Goal: Transaction & Acquisition: Book appointment/travel/reservation

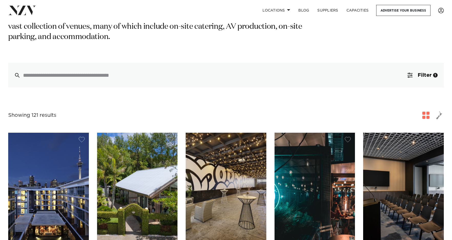
scroll to position [95, 0]
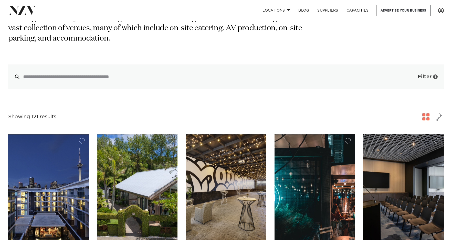
click at [424, 74] on span "Filter" at bounding box center [425, 76] width 14 height 5
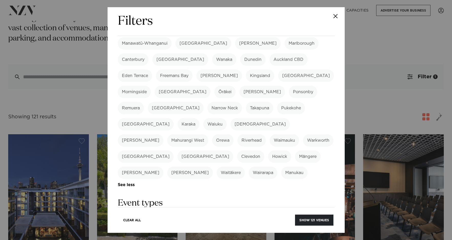
scroll to position [148, 0]
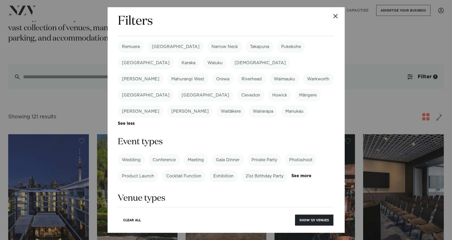
click at [195, 154] on label "Meeting" at bounding box center [196, 160] width 24 height 12
click at [303, 174] on link "See more" at bounding box center [312, 176] width 40 height 4
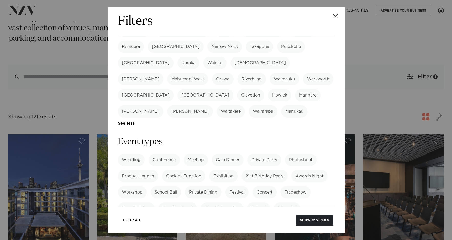
click at [125, 186] on label "Workshop" at bounding box center [132, 192] width 29 height 12
click at [190, 185] on label "Private Dining" at bounding box center [203, 191] width 37 height 12
click at [144, 218] on label "Corporate Event" at bounding box center [138, 224] width 41 height 12
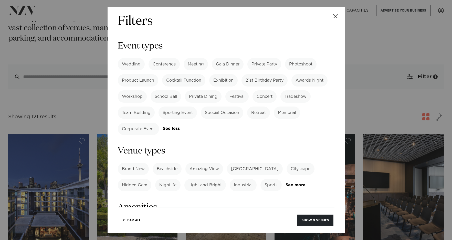
scroll to position [248, 0]
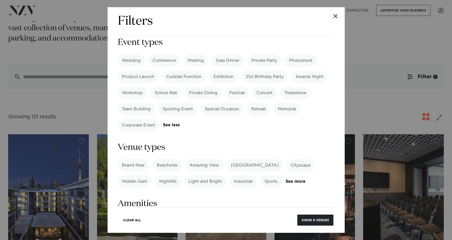
click at [134, 119] on label "Corporate Event" at bounding box center [138, 125] width 41 height 12
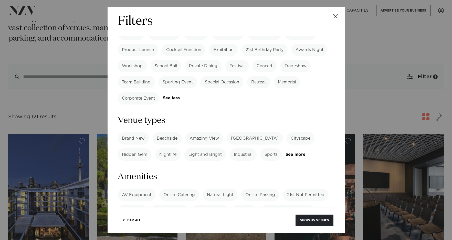
scroll to position [277, 0]
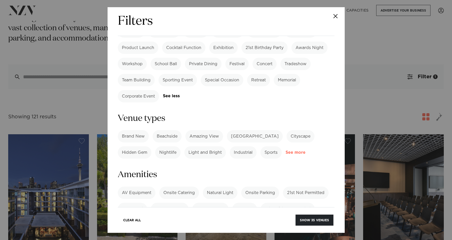
click at [300, 150] on link "See more" at bounding box center [306, 152] width 40 height 4
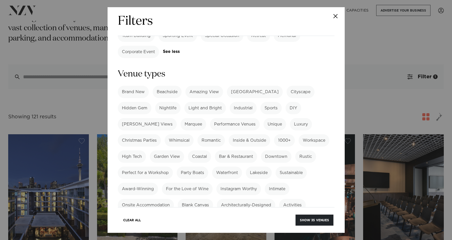
scroll to position [323, 0]
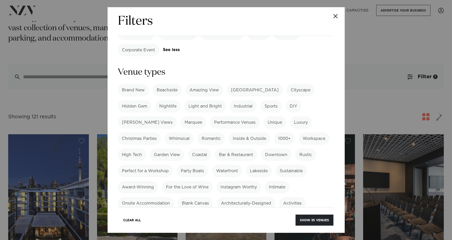
click at [144, 165] on label "Perfect for a Workshop" at bounding box center [145, 171] width 55 height 12
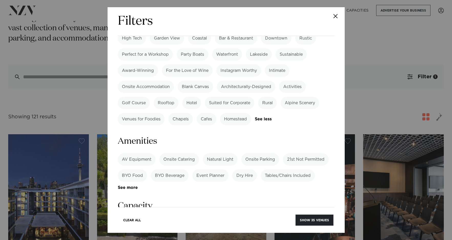
scroll to position [440, 0]
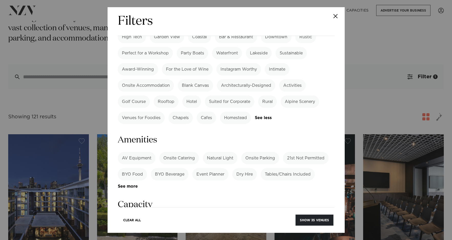
click at [177, 152] on label "Onsite Catering" at bounding box center [179, 158] width 40 height 12
click at [130, 168] on label "BYO Food" at bounding box center [132, 174] width 29 height 12
click at [134, 168] on label "BYO Food" at bounding box center [132, 174] width 29 height 12
click at [223, 152] on label "Natural Light" at bounding box center [220, 158] width 35 height 12
click at [295, 168] on label "Tables/Chairs Included" at bounding box center [288, 174] width 54 height 12
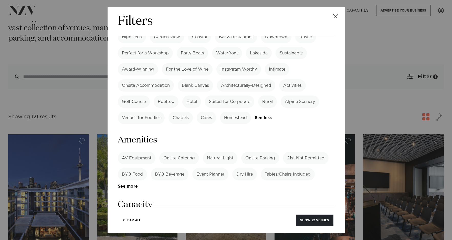
click at [131, 184] on link "See more" at bounding box center [138, 186] width 40 height 4
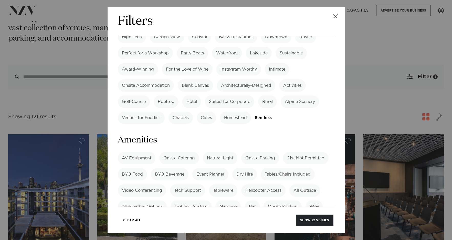
click at [317, 200] on label "WiFi" at bounding box center [314, 206] width 17 height 12
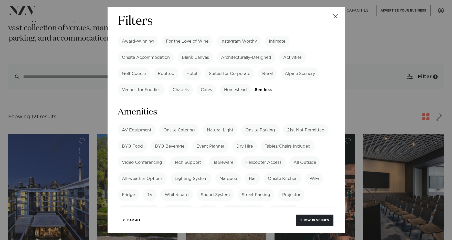
scroll to position [486, 0]
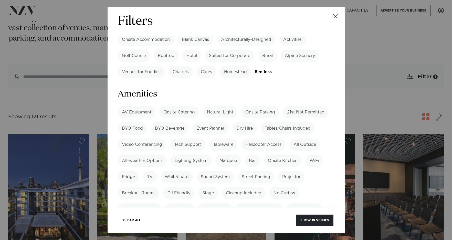
click at [152, 170] on label "TV" at bounding box center [150, 176] width 14 height 12
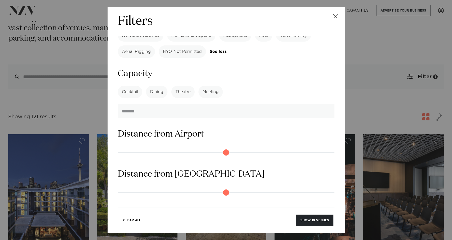
scroll to position [702, 0]
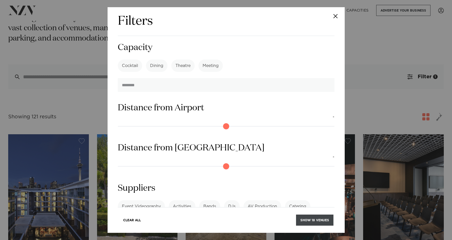
click at [311, 218] on button "Show 18 venues" at bounding box center [314, 219] width 37 height 11
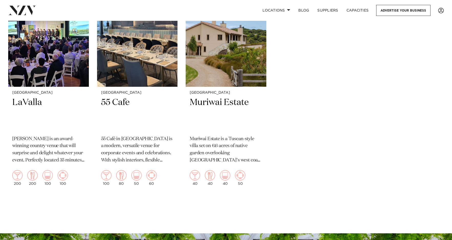
scroll to position [815, 0]
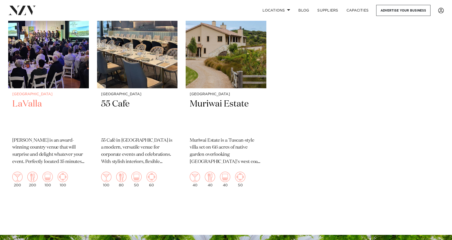
click at [21, 104] on h2 "LaValla" at bounding box center [48, 115] width 73 height 35
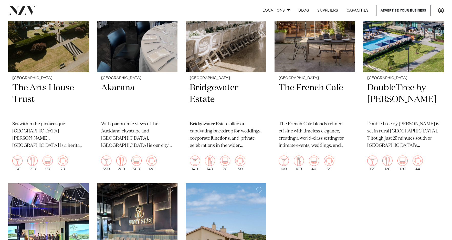
scroll to position [589, 0]
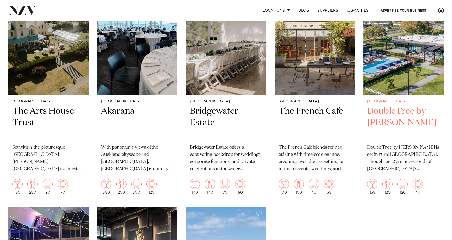
click at [393, 119] on h2 "DoubleTree by [PERSON_NAME]" at bounding box center [404, 122] width 73 height 35
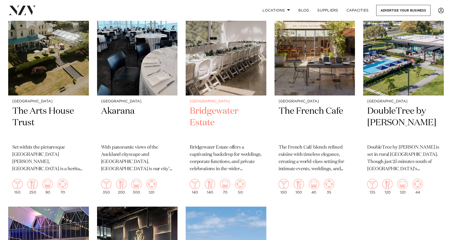
click at [200, 114] on h2 "Bridgewater Estate" at bounding box center [226, 122] width 73 height 35
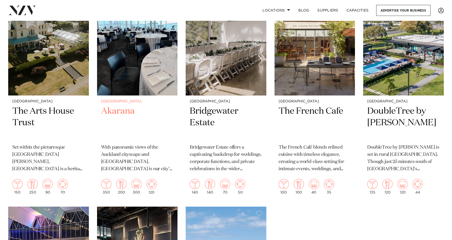
click at [114, 111] on h2 "Akarana" at bounding box center [137, 122] width 73 height 35
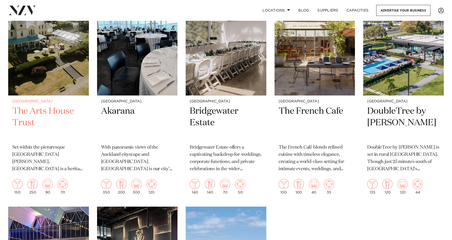
click at [30, 113] on h2 "The Arts House Trust" at bounding box center [48, 122] width 73 height 35
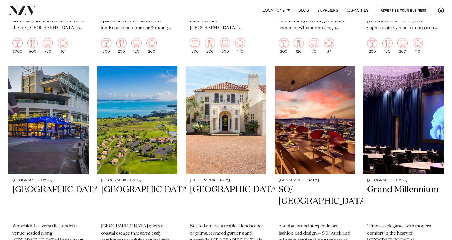
scroll to position [293, 0]
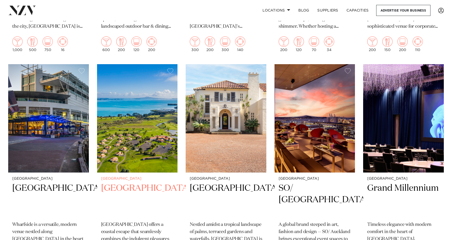
click at [118, 191] on h2 "Rydges Formosa Golf Resort" at bounding box center [137, 199] width 73 height 35
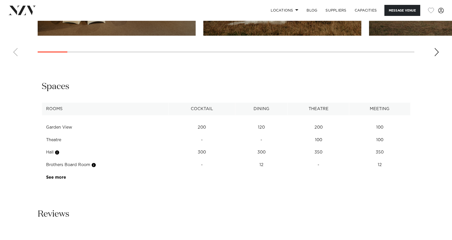
scroll to position [635, 0]
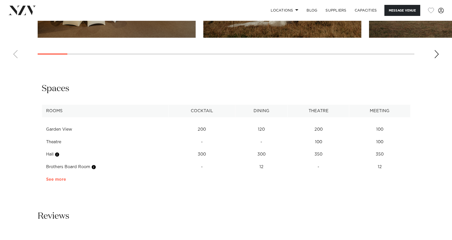
click at [55, 179] on link "See more" at bounding box center [66, 179] width 40 height 4
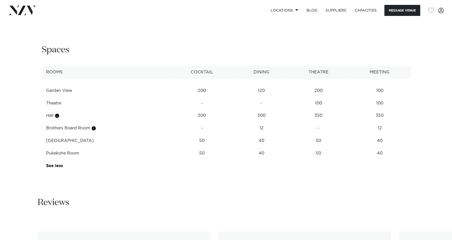
scroll to position [675, 0]
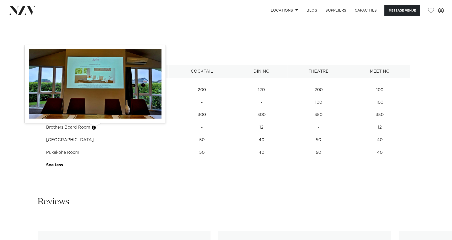
click at [95, 128] on button "button" at bounding box center [93, 127] width 5 height 5
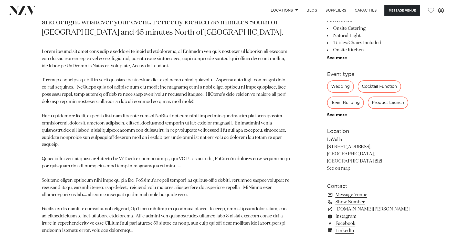
scroll to position [307, 0]
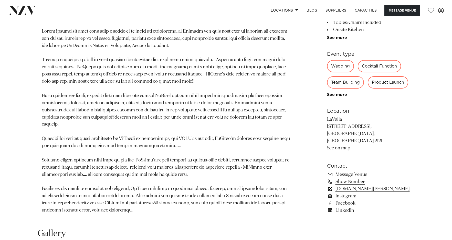
click at [347, 189] on link "www.lavalla.co.nz" at bounding box center [369, 188] width 84 height 7
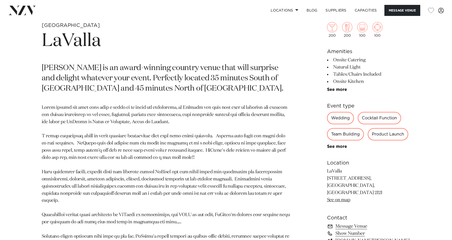
scroll to position [264, 0]
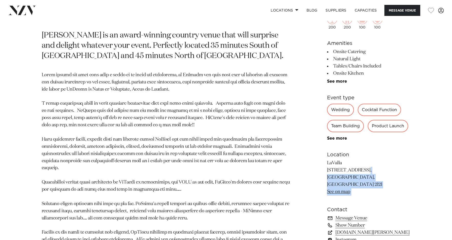
drag, startPoint x: 327, startPoint y: 179, endPoint x: 336, endPoint y: 179, distance: 9.3
click at [343, 179] on div "Auckland LaValla LaValla is an award-winning country venue that will surprise a…" at bounding box center [226, 126] width 436 height 274
click at [336, 179] on p "LaValla 131 Dominion Road, Tuakau, Auckland 2121 See on map" at bounding box center [369, 178] width 84 height 36
click at [335, 192] on link "See on map" at bounding box center [338, 191] width 23 height 5
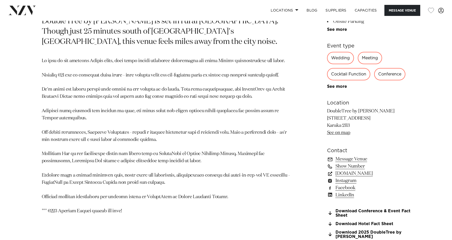
scroll to position [310, 0]
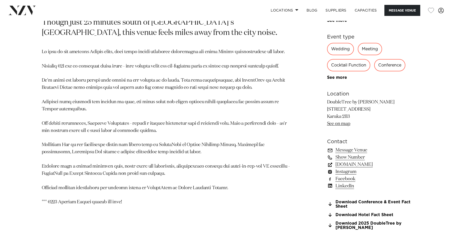
click at [349, 165] on link "[DOMAIN_NAME]" at bounding box center [369, 164] width 84 height 7
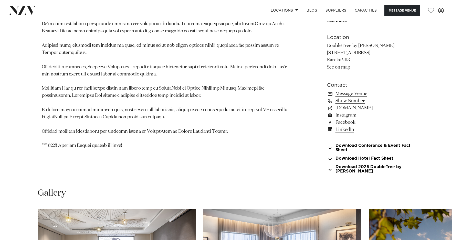
scroll to position [368, 0]
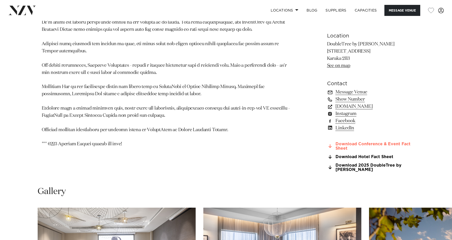
click at [353, 147] on link "Download Conference & Event Fact Sheet" at bounding box center [369, 146] width 84 height 9
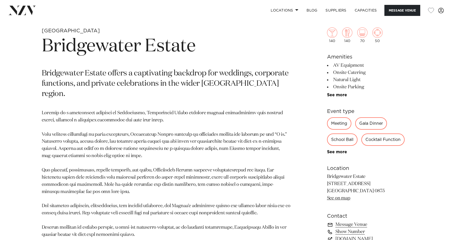
scroll to position [225, 0]
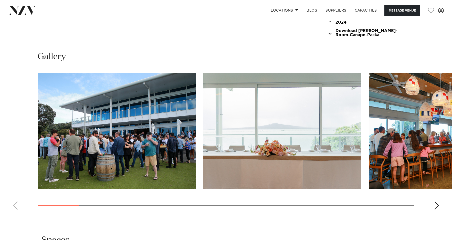
scroll to position [536, 0]
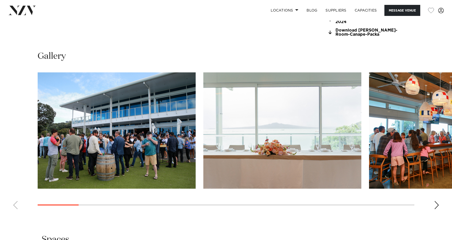
click at [439, 202] on div "Next slide" at bounding box center [437, 205] width 5 height 8
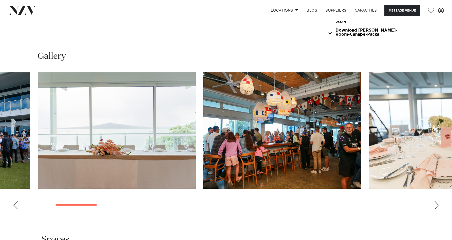
click at [439, 202] on div "Next slide" at bounding box center [437, 205] width 5 height 8
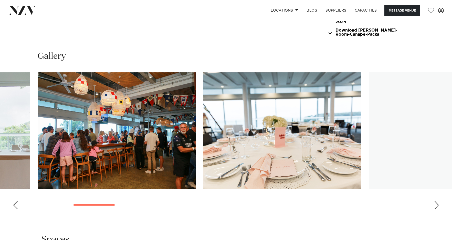
click at [439, 202] on div "Next slide" at bounding box center [437, 205] width 5 height 8
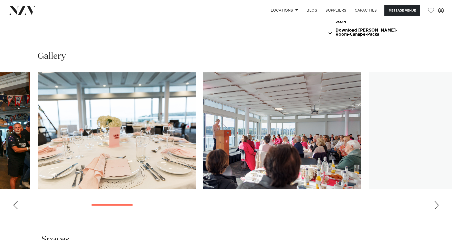
click at [439, 202] on div "Next slide" at bounding box center [437, 205] width 5 height 8
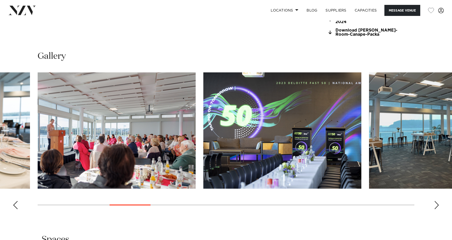
click at [439, 202] on div "Next slide" at bounding box center [437, 205] width 5 height 8
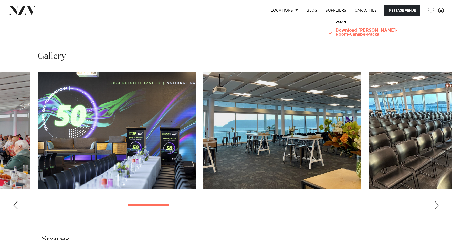
click at [356, 28] on link "Download Joyce-Fisher-Room-Canape-Packa" at bounding box center [369, 32] width 84 height 9
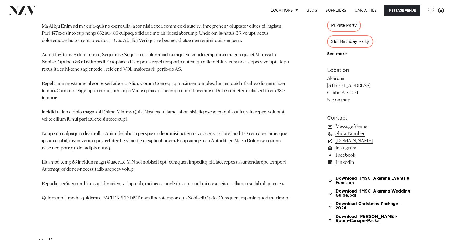
scroll to position [350, 0]
click at [353, 184] on link "Download HMSC_Akarana Events & Function" at bounding box center [369, 180] width 84 height 9
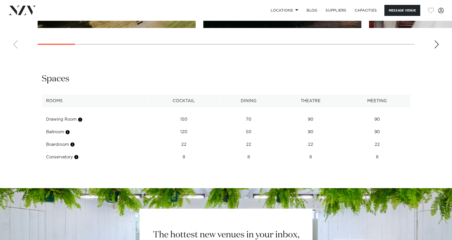
scroll to position [646, 0]
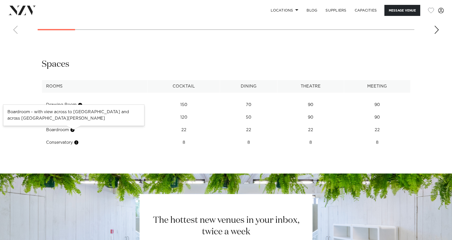
click at [75, 130] on button "button" at bounding box center [72, 129] width 5 height 5
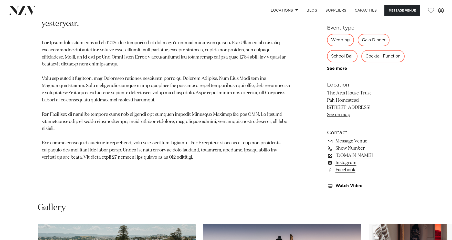
scroll to position [305, 0]
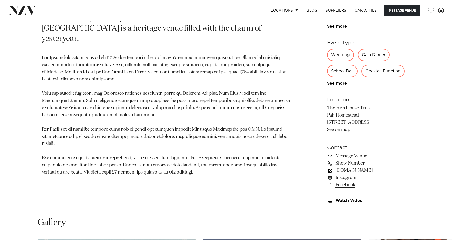
click at [354, 172] on link "[DOMAIN_NAME]" at bounding box center [369, 170] width 84 height 7
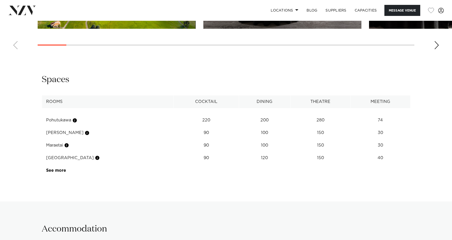
scroll to position [761, 0]
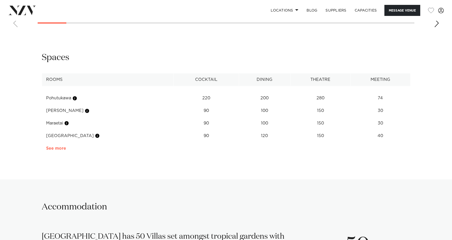
click at [60, 150] on link "See more" at bounding box center [66, 148] width 40 height 4
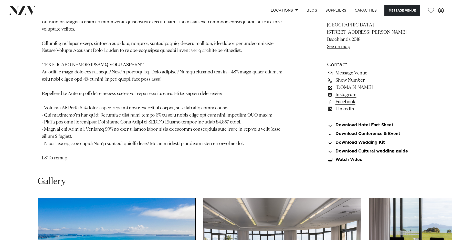
scroll to position [414, 0]
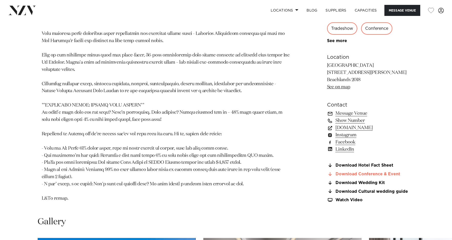
click at [348, 176] on link "Download Conference & Event" at bounding box center [369, 174] width 84 height 5
